Goal: Task Accomplishment & Management: Complete application form

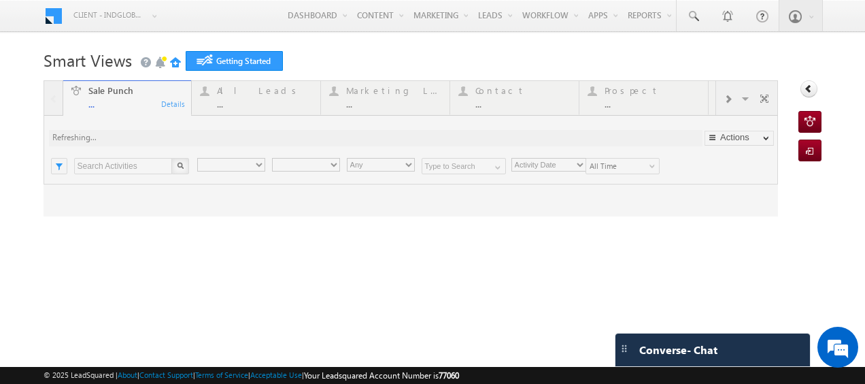
type input "Any Owner"
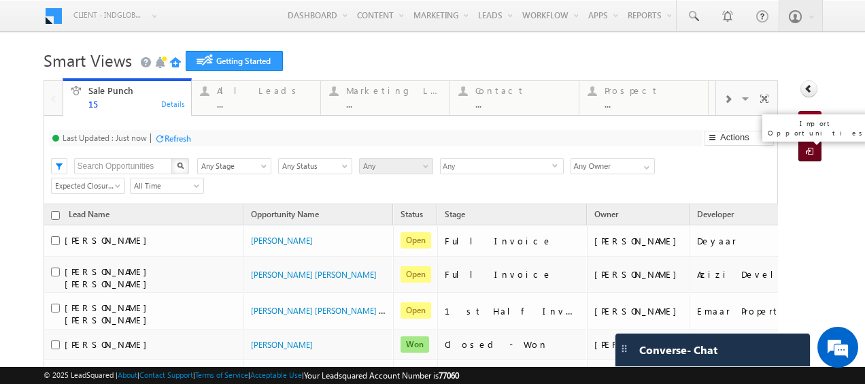
click at [806, 150] on span at bounding box center [812, 152] width 13 height 14
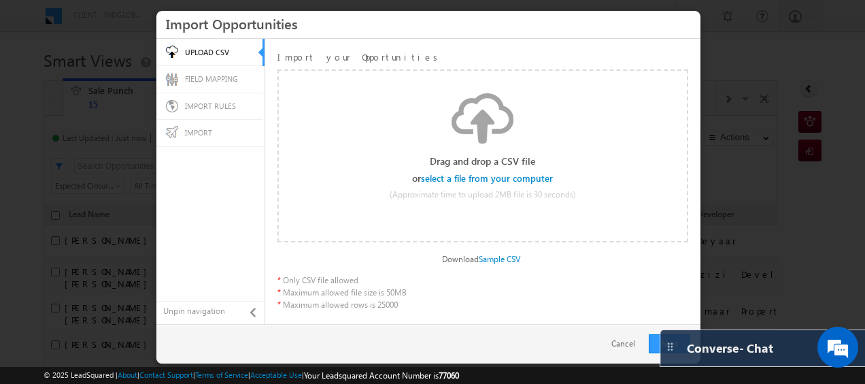
drag, startPoint x: 628, startPoint y: 352, endPoint x: 735, endPoint y: 297, distance: 119.9
click at [616, 339] on link "Cancel" at bounding box center [627, 343] width 31 height 12
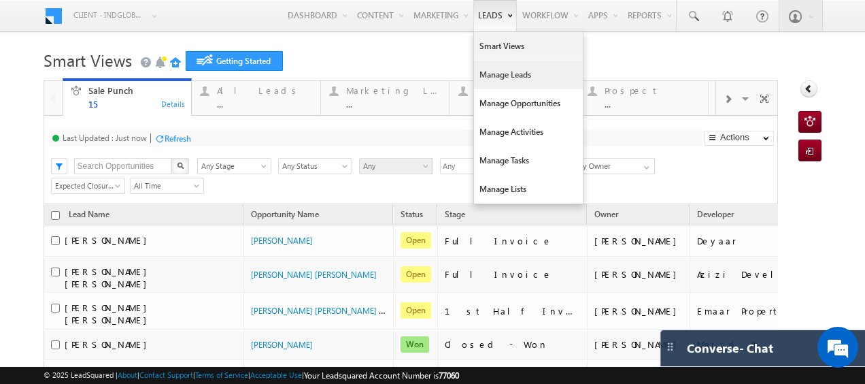
click at [483, 65] on link "Manage Leads" at bounding box center [528, 75] width 109 height 29
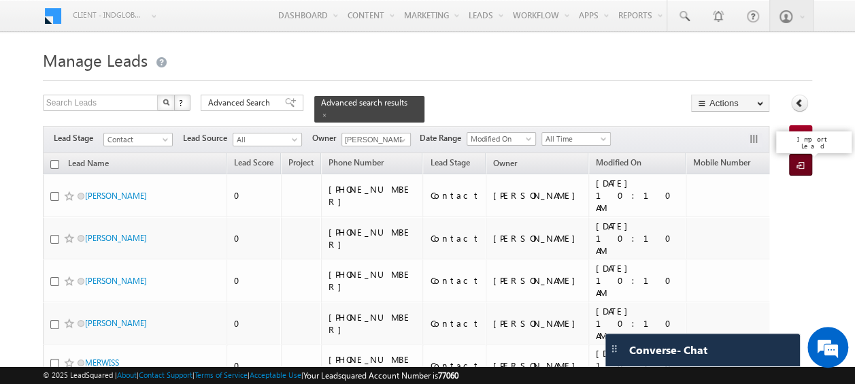
click at [807, 166] on span at bounding box center [803, 166] width 13 height 14
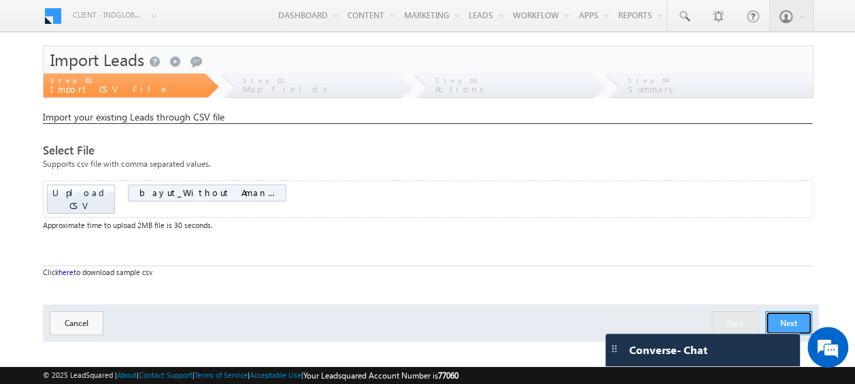
click at [787, 311] on button "Next" at bounding box center [788, 323] width 47 height 24
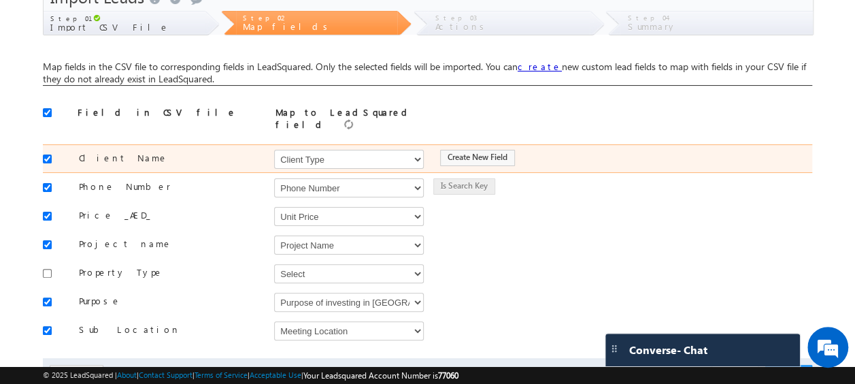
scroll to position [75, 0]
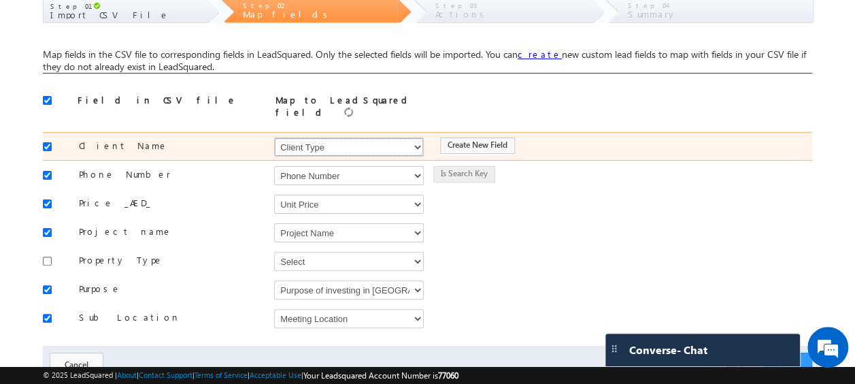
click at [329, 142] on select "Select Select Address 1 Address 2 Budget Building Name Buyer Persona Called Cam…" at bounding box center [349, 146] width 150 height 19
select select "FirstName"
click at [274, 137] on select "Select Select Address 1 Address 2 Budget Building Name Buyer Persona Called Cam…" at bounding box center [349, 146] width 150 height 19
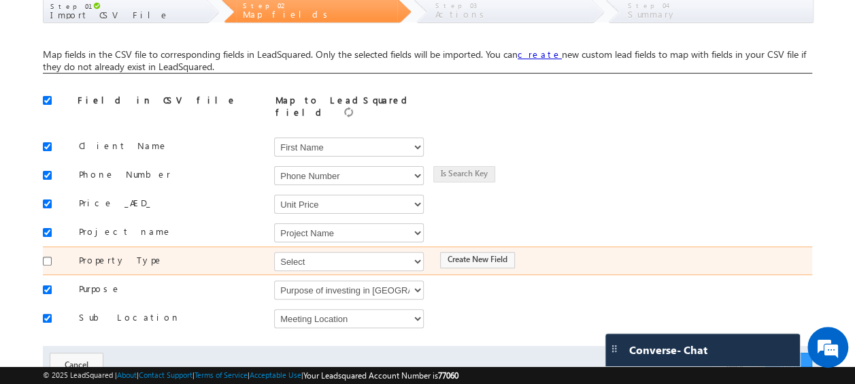
click at [52, 250] on div at bounding box center [51, 259] width 16 height 19
click at [48, 257] on input "checkbox" at bounding box center [47, 261] width 9 height 9
checkbox input "true"
click at [309, 254] on select "Select Select Address 1 Address 2 Budget Building Name Buyer Persona Called Cam…" at bounding box center [349, 261] width 150 height 19
select select "mx_Unit_Type"
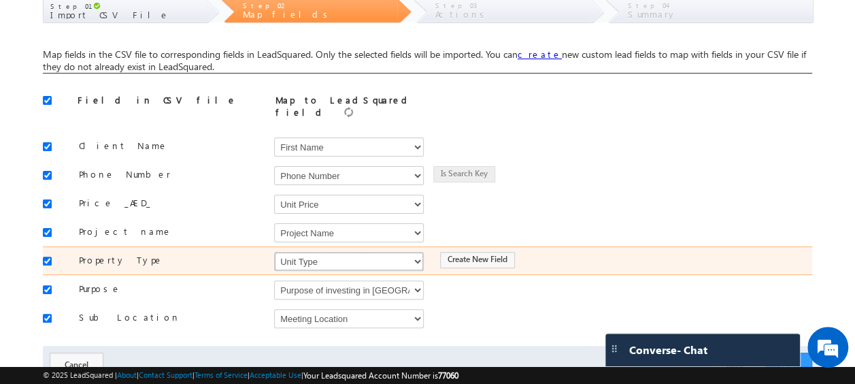
click at [274, 252] on select "Select Select Address 1 Address 2 Budget Building Name Buyer Persona Called Cam…" at bounding box center [349, 261] width 150 height 19
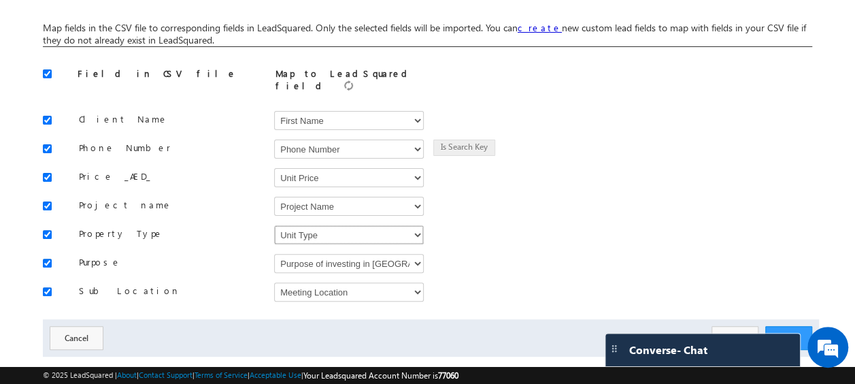
scroll to position [118, 0]
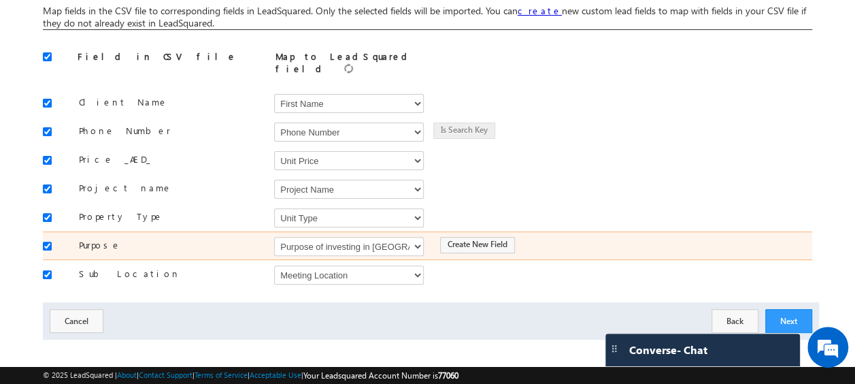
click at [47, 235] on div at bounding box center [51, 244] width 16 height 19
click at [46, 242] on input "checkbox" at bounding box center [47, 246] width 9 height 9
checkbox input "false"
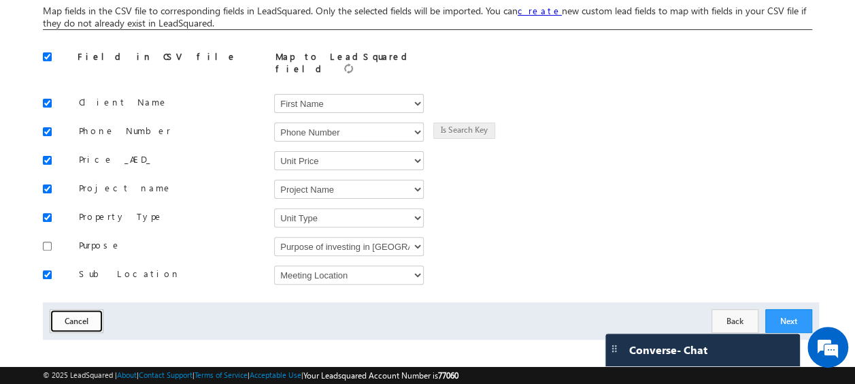
click at [75, 310] on button "Cancel" at bounding box center [77, 321] width 54 height 24
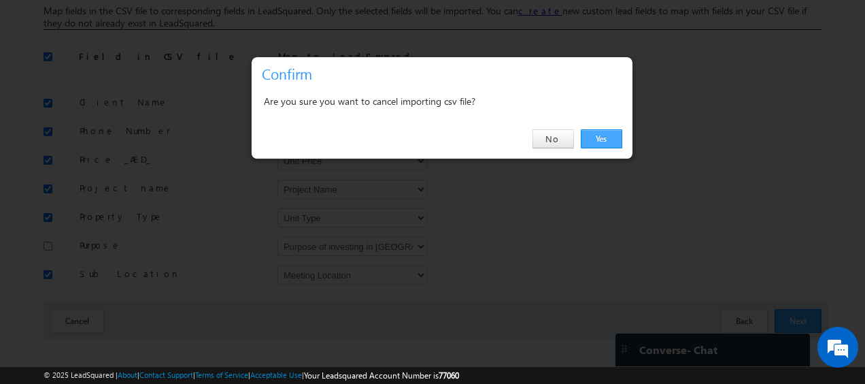
click at [606, 137] on link "Yes" at bounding box center [602, 138] width 42 height 19
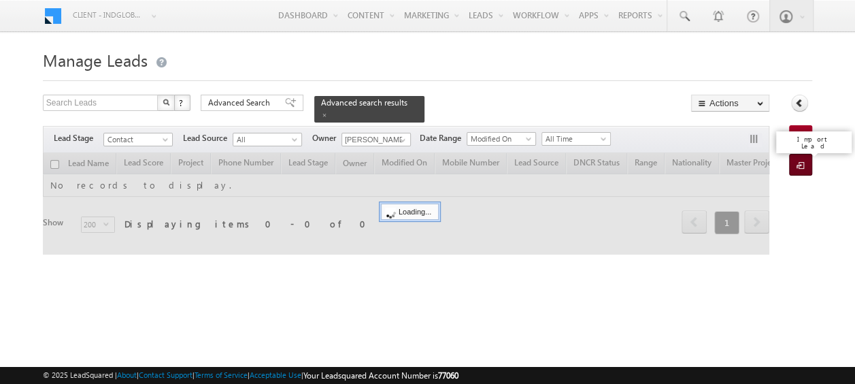
click at [801, 165] on span at bounding box center [803, 166] width 13 height 14
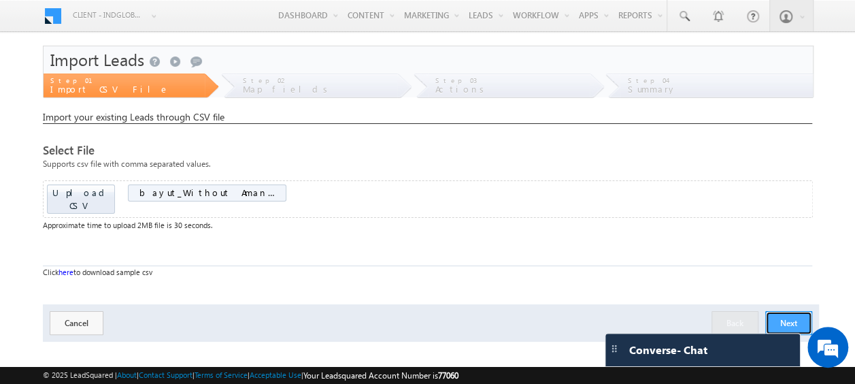
click at [792, 311] on button "Next" at bounding box center [788, 323] width 47 height 24
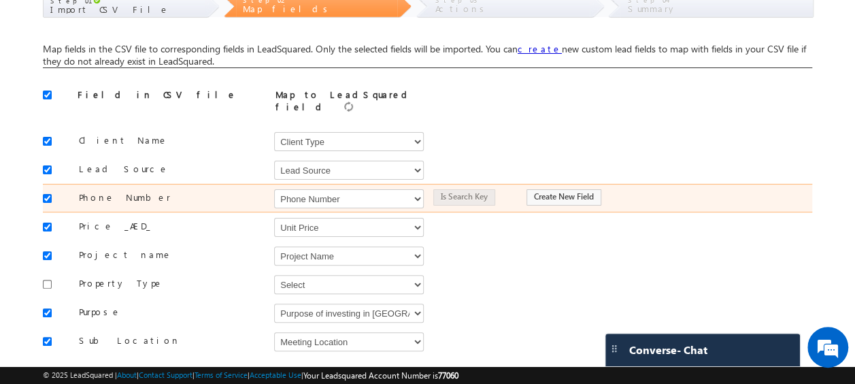
scroll to position [85, 0]
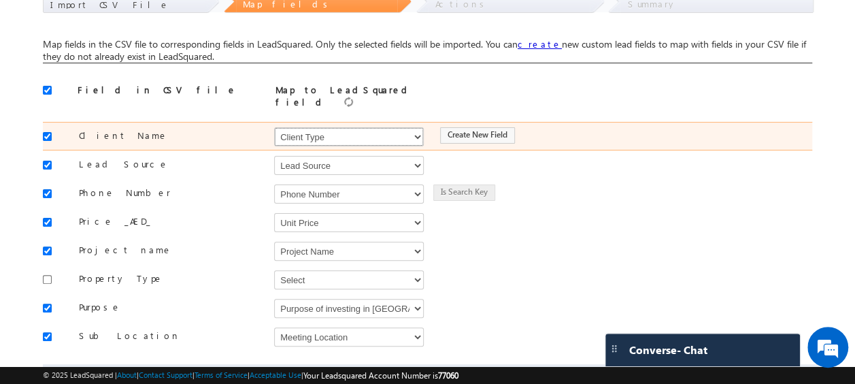
click at [328, 133] on select "Select Select Address 1 Address 2 Budget Building Name Buyer Persona Called Cam…" at bounding box center [349, 136] width 150 height 19
select select "FirstName"
click at [274, 127] on select "Select Select Address 1 Address 2 Budget Building Name Buyer Persona Called Cam…" at bounding box center [349, 136] width 150 height 19
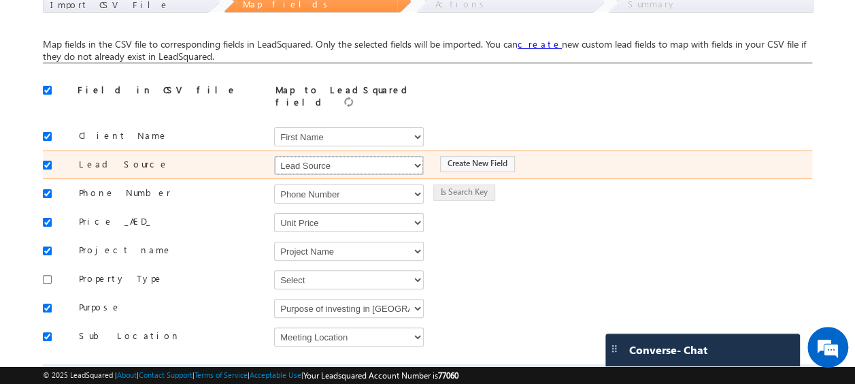
click at [303, 156] on select "Select Select Address 1 Address 2 Budget Building Name Buyer Persona Called Cam…" at bounding box center [349, 165] width 150 height 19
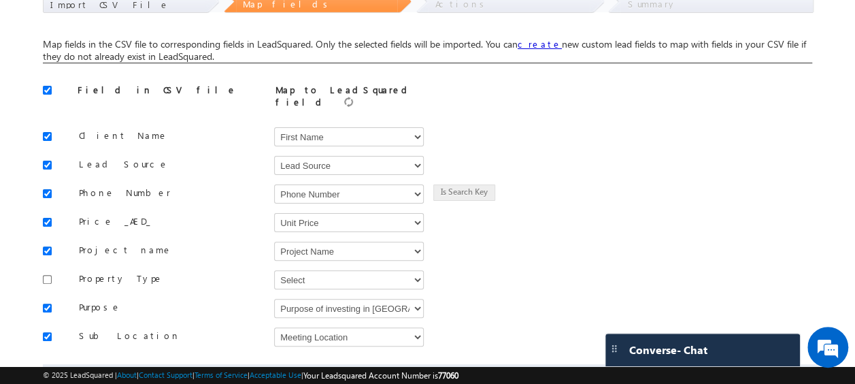
click at [19, 182] on body "Menu Client - indglobal1 (77060) X (My Organization) - indglobal (48060) Client…" at bounding box center [427, 168] width 855 height 507
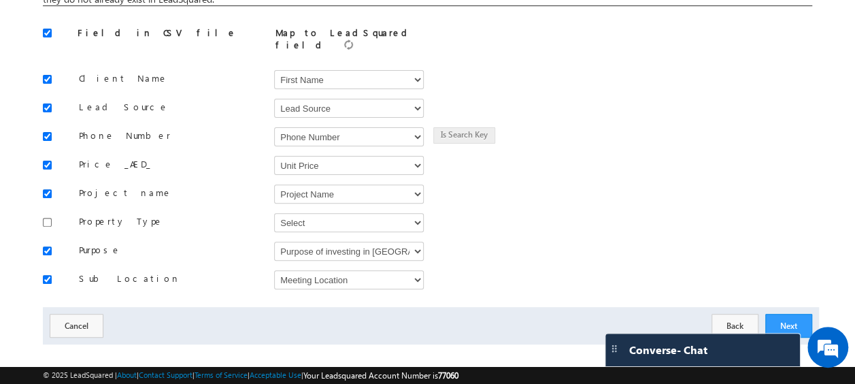
scroll to position [147, 0]
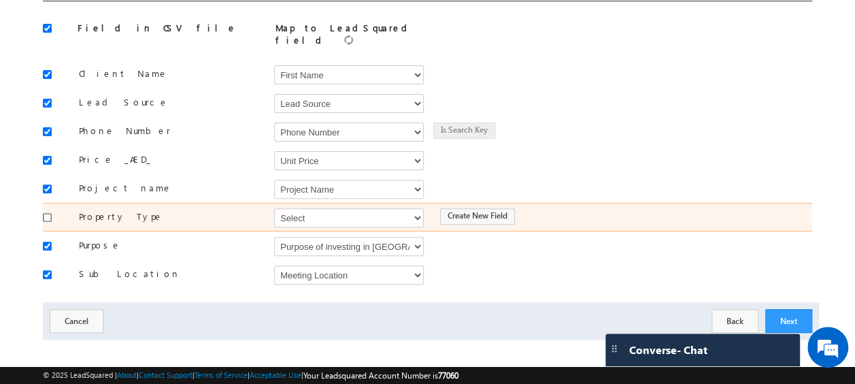
click at [46, 213] on input "checkbox" at bounding box center [47, 217] width 9 height 9
checkbox input "true"
click at [308, 212] on select "Select Select Address 1 Address 2 Budget Building Name Buyer Persona Called Cam…" at bounding box center [349, 217] width 150 height 19
select select "mx_Unit_Type"
click at [274, 208] on select "Select Select Address 1 Address 2 Budget Building Name Buyer Persona Called Cam…" at bounding box center [349, 217] width 150 height 19
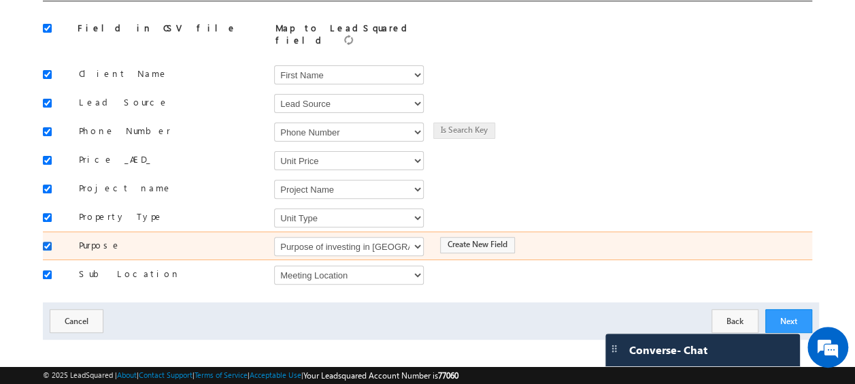
click at [46, 242] on input "checkbox" at bounding box center [47, 246] width 9 height 9
checkbox input "false"
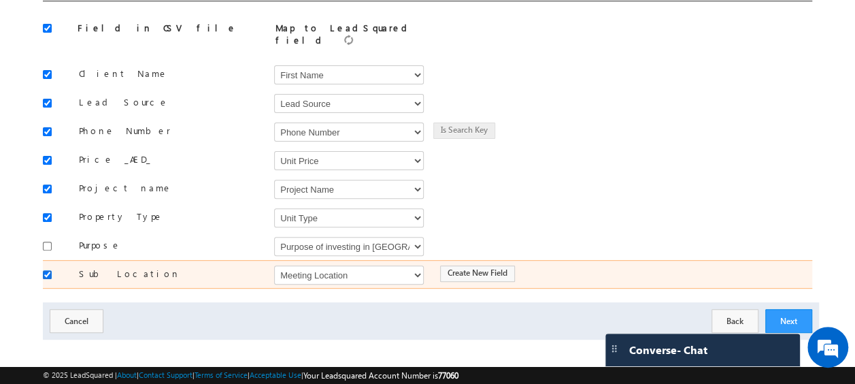
click at [44, 270] on input "checkbox" at bounding box center [47, 274] width 9 height 9
checkbox input "false"
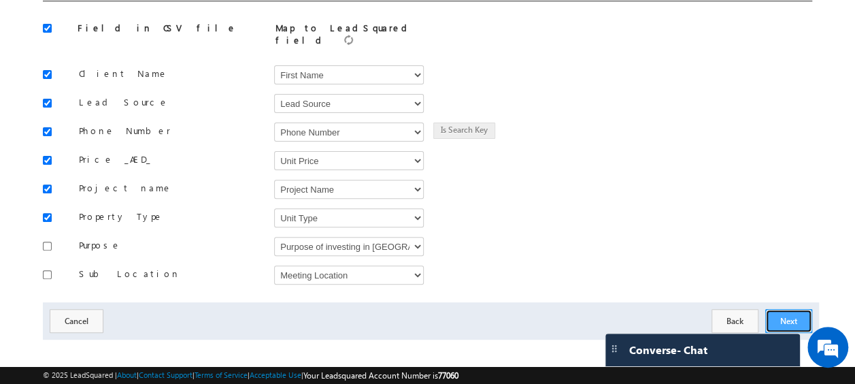
click at [784, 309] on button "Next" at bounding box center [788, 321] width 47 height 24
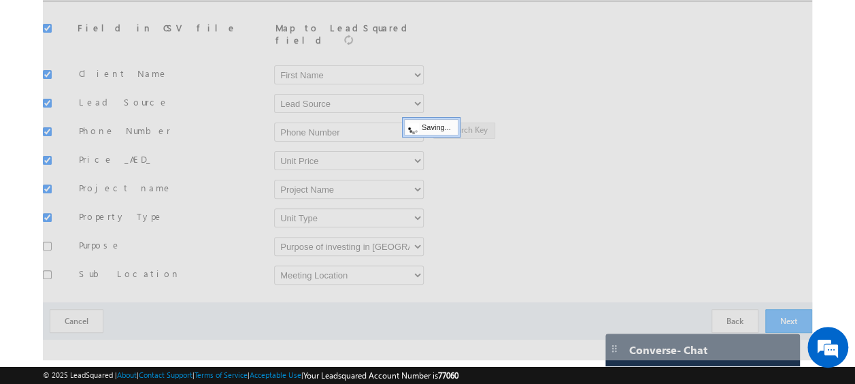
scroll to position [106, 0]
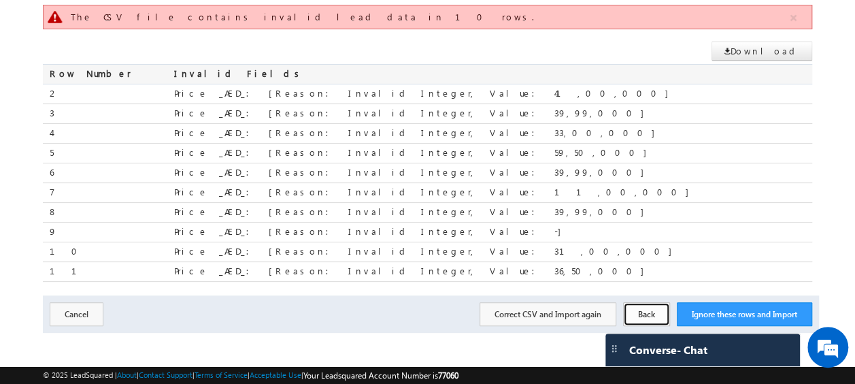
click at [631, 307] on button "Back" at bounding box center [646, 314] width 47 height 24
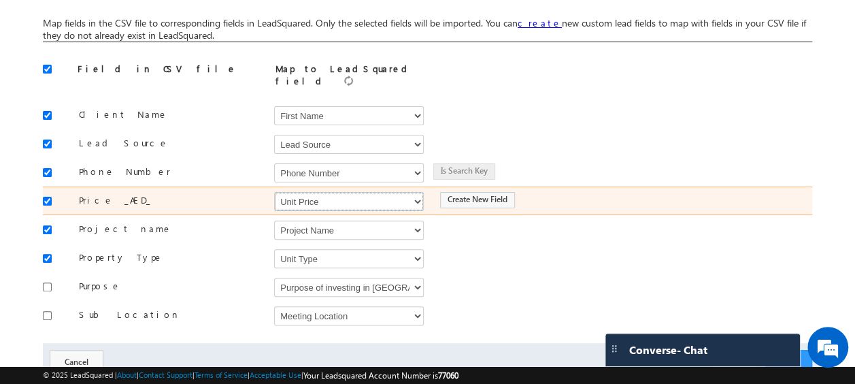
click at [313, 199] on select "Select Select Address 1 Address 2 Budget Building Name Buyer Persona Called Cam…" at bounding box center [349, 201] width 150 height 19
select select "mx_Unit_Number"
click at [274, 192] on select "Select Select Address 1 Address 2 Budget Building Name Buyer Persona Called Cam…" at bounding box center [349, 201] width 150 height 19
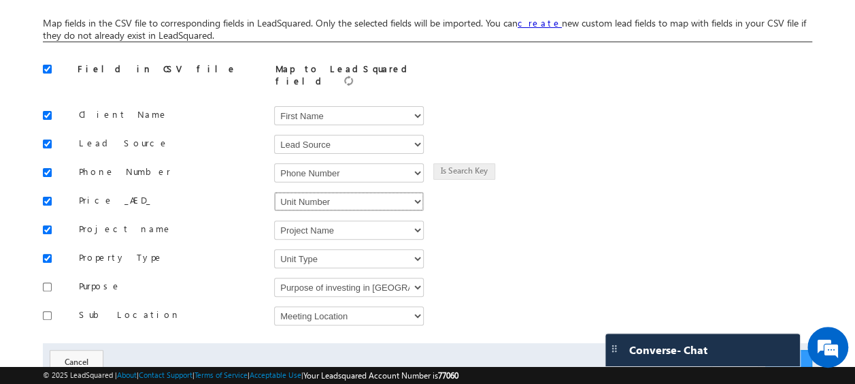
scroll to position [147, 0]
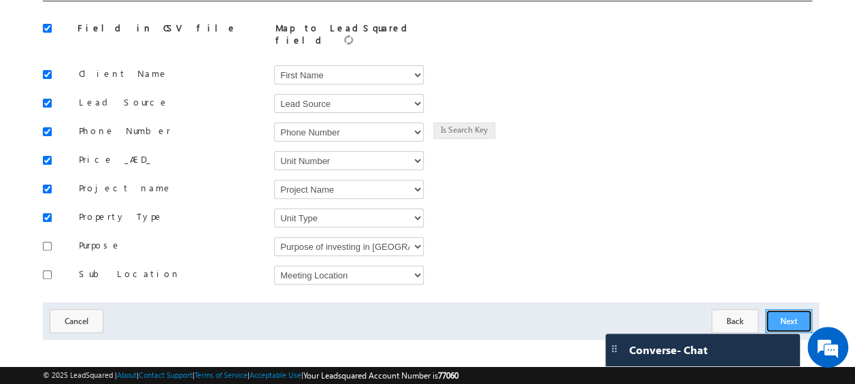
click at [788, 310] on button "Next" at bounding box center [788, 321] width 47 height 24
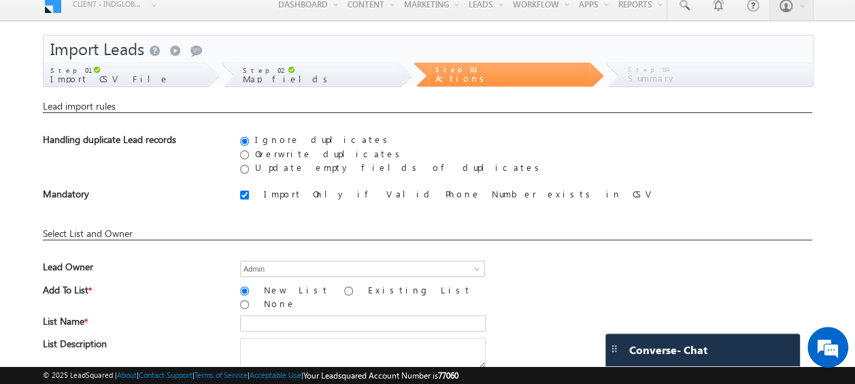
scroll to position [79, 0]
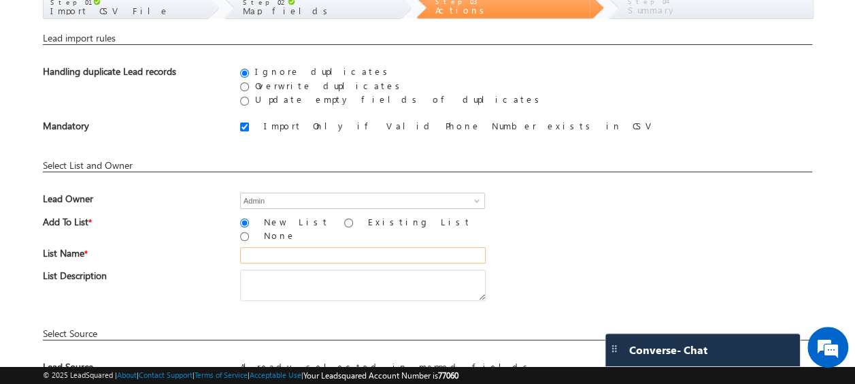
click at [259, 247] on input "text" at bounding box center [363, 255] width 246 height 16
type input "Bayut_01"
click at [160, 208] on span "Lead Owner" at bounding box center [132, 202] width 178 height 19
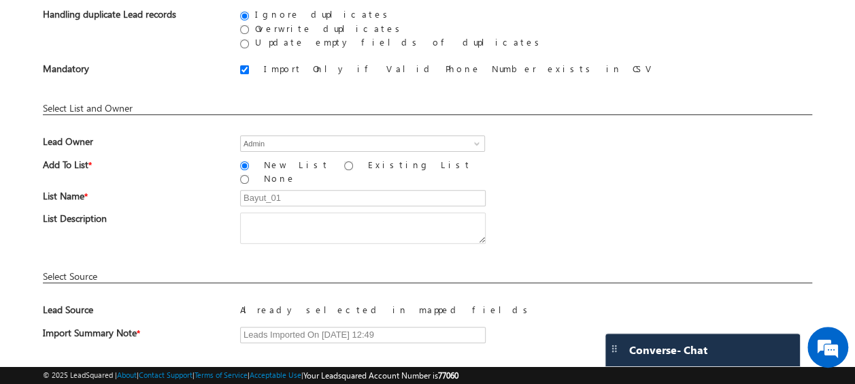
scroll to position [200, 0]
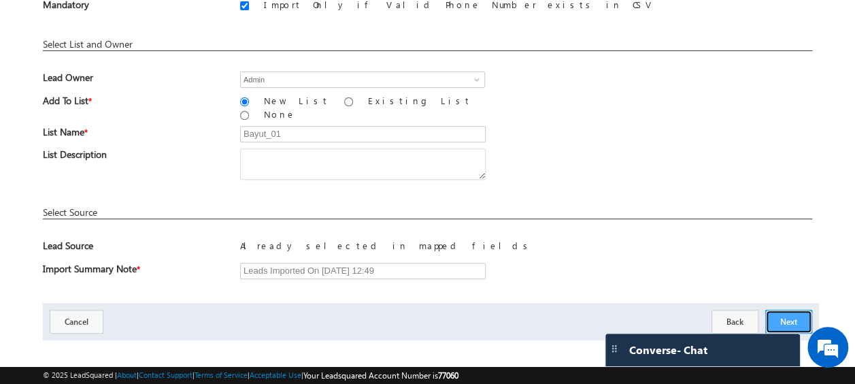
click at [786, 310] on button "Next" at bounding box center [788, 322] width 47 height 24
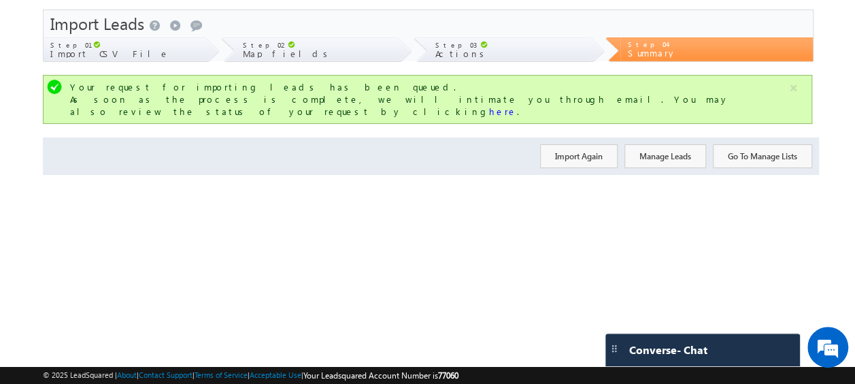
scroll to position [0, 0]
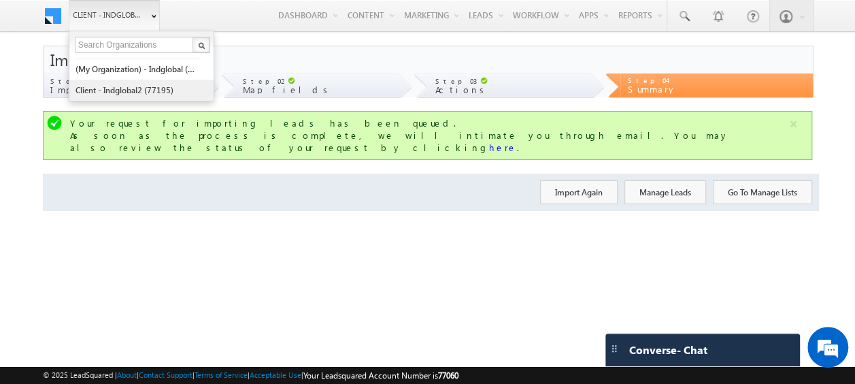
click at [128, 93] on link "Client - indglobal2 (77195)" at bounding box center [137, 90] width 125 height 21
